Goal: Task Accomplishment & Management: Use online tool/utility

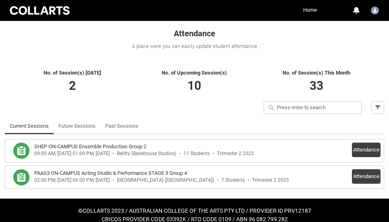
scroll to position [145, 0]
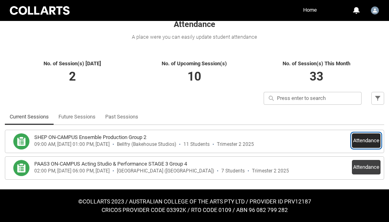
click at [360, 138] on button "Attendance" at bounding box center [365, 140] width 29 height 14
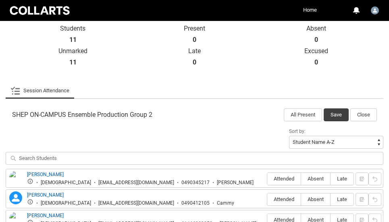
scroll to position [220, 0]
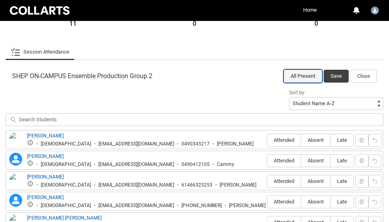
click at [309, 76] on button "All Present" at bounding box center [302, 76] width 38 height 13
radio input "true"
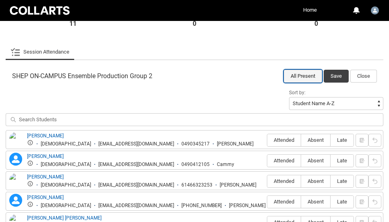
radio input "true"
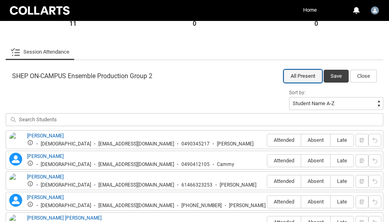
radio input "true"
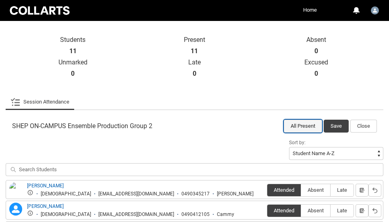
scroll to position [167, 0]
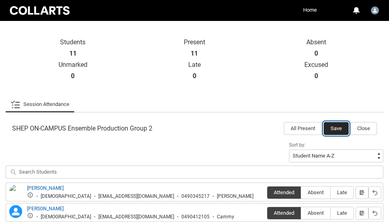
click at [336, 126] on button "Save" at bounding box center [335, 128] width 25 height 13
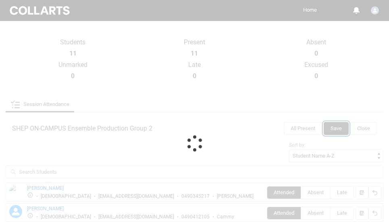
scroll to position [145, 0]
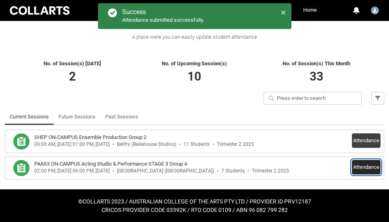
click at [364, 167] on button "Attendance" at bounding box center [365, 167] width 29 height 14
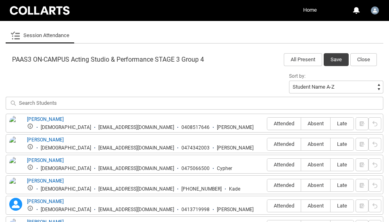
scroll to position [230, 0]
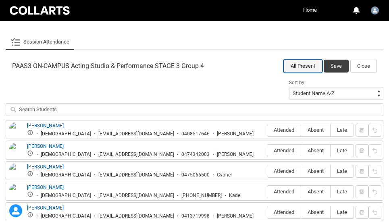
click at [300, 66] on button "All Present" at bounding box center [302, 66] width 38 height 13
radio input "true"
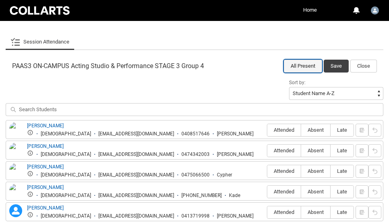
radio input "true"
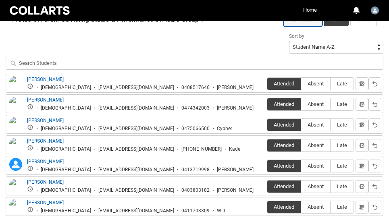
scroll to position [291, 0]
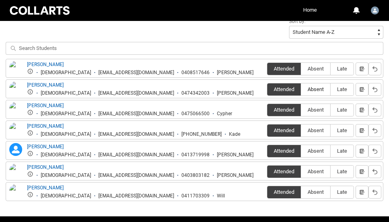
click at [316, 85] on label "Absent" at bounding box center [315, 89] width 29 height 12
click at [301, 89] on input "Absent" at bounding box center [300, 89] width 0 height 0
type lightning-radio-group "Absent"
radio input "true"
click at [311, 151] on span "Absent" at bounding box center [315, 151] width 29 height 6
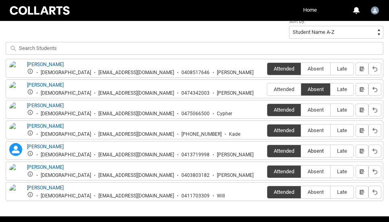
click at [301, 151] on input "Absent" at bounding box center [300, 151] width 0 height 0
type lightning-radio-group "Absent"
radio input "true"
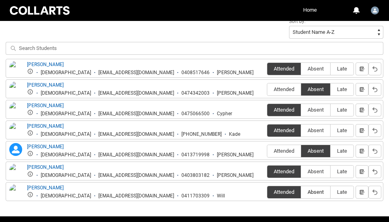
click at [314, 190] on span "Absent" at bounding box center [315, 192] width 29 height 6
click at [301, 192] on input "Absent" at bounding box center [300, 192] width 0 height 0
type lightning-radio-group "Absent"
radio input "true"
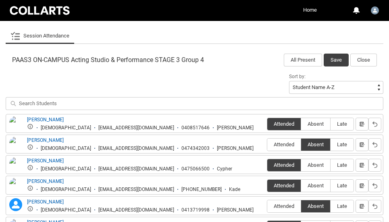
scroll to position [230, 0]
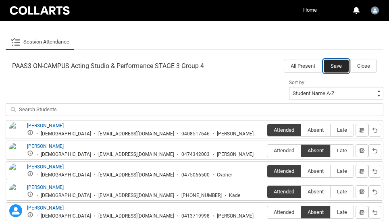
click at [339, 70] on button "Save" at bounding box center [335, 66] width 25 height 13
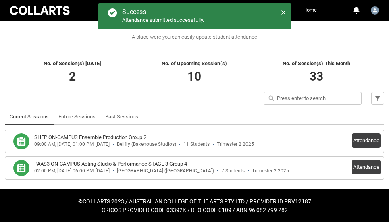
scroll to position [145, 0]
